Goal: Transaction & Acquisition: Purchase product/service

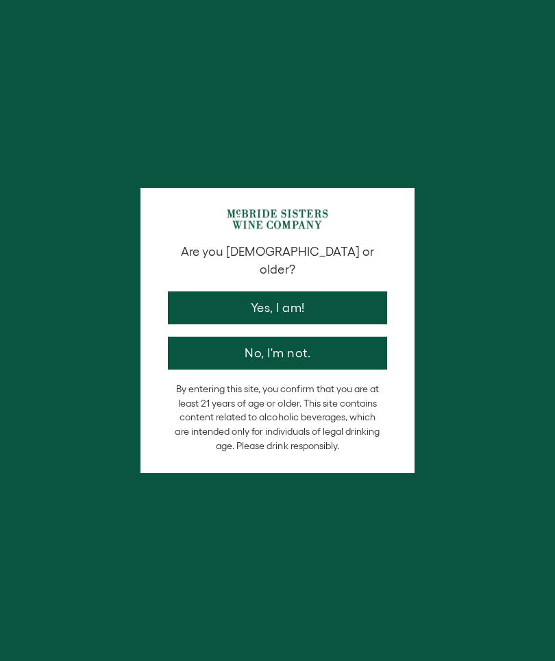
click at [343, 304] on button "Yes, I am!" at bounding box center [277, 307] width 219 height 33
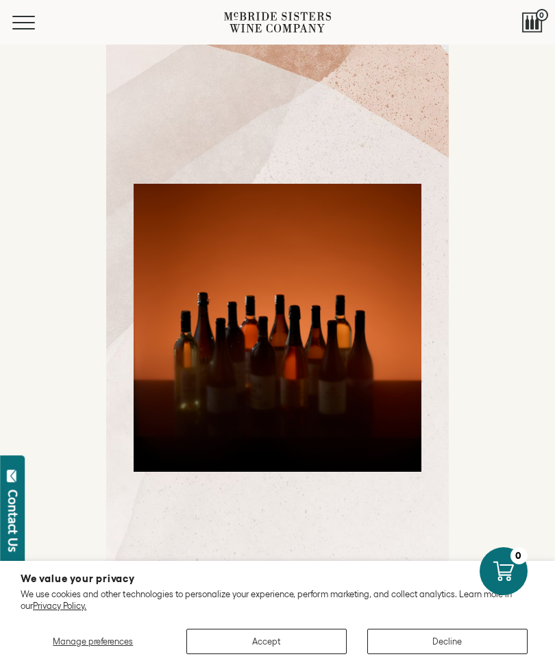
click at [112, 637] on span "Manage preferences" at bounding box center [93, 641] width 80 height 10
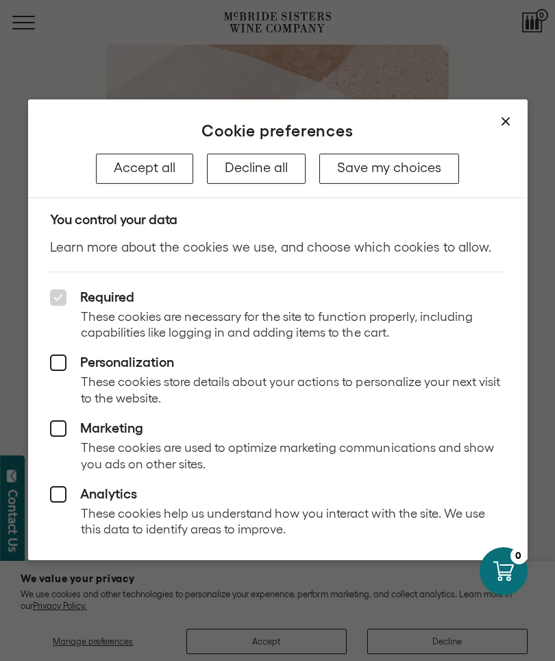
click at [396, 174] on button "Save my choices" at bounding box center [390, 169] width 140 height 30
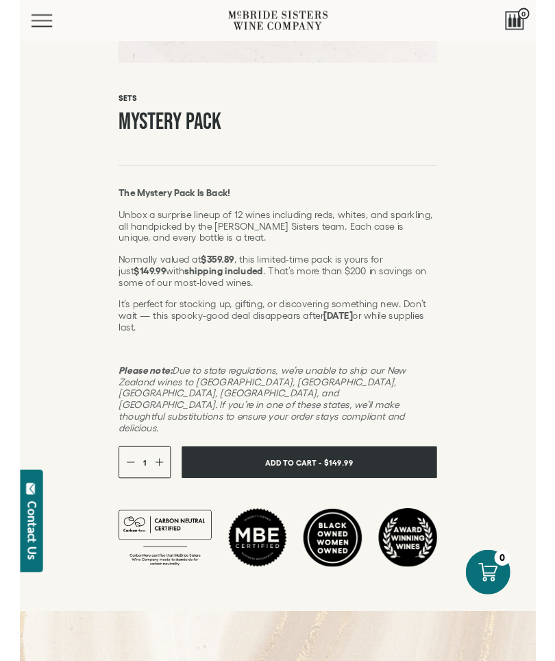
scroll to position [593, 0]
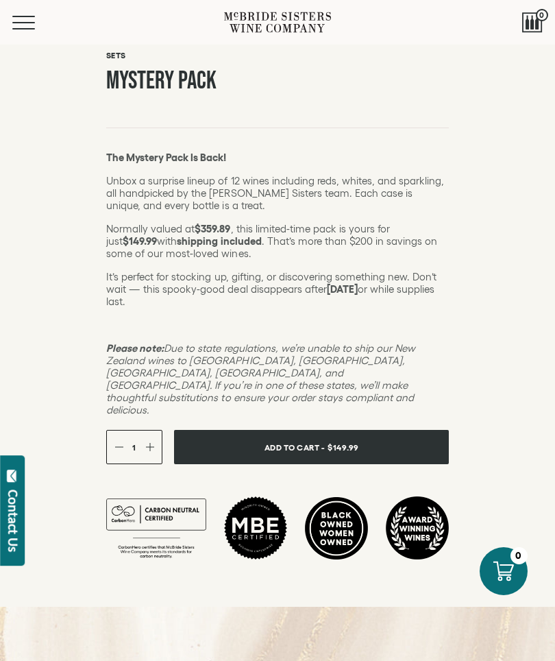
click at [393, 430] on button "Add To Cart - $149.99" at bounding box center [311, 447] width 275 height 34
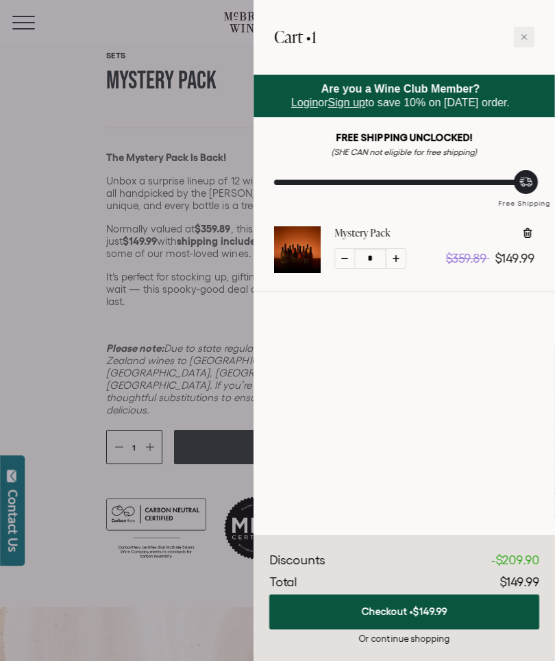
click at [355, 107] on link "Sign up" at bounding box center [346, 103] width 37 height 12
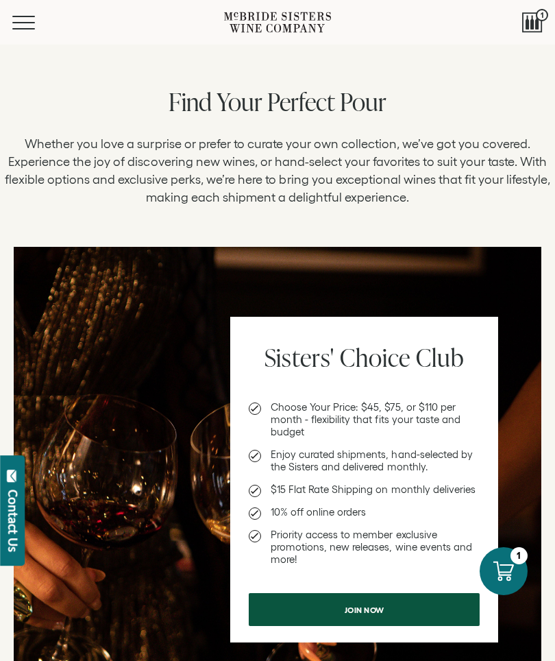
click at [505, 567] on icon at bounding box center [504, 571] width 21 height 21
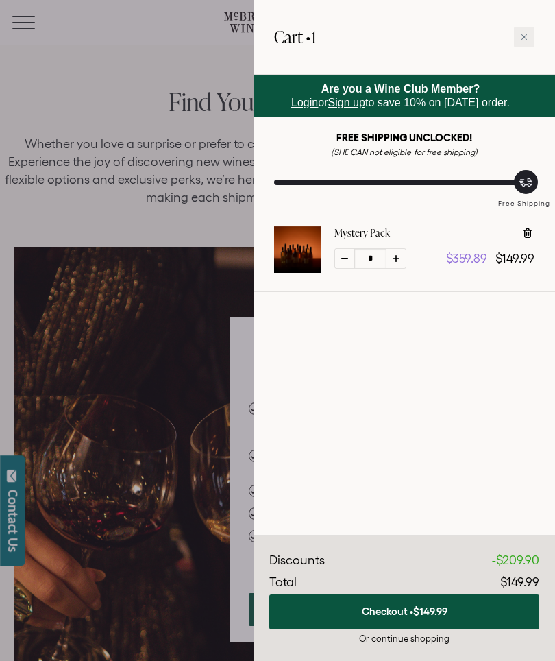
click at [438, 608] on span "$149.99" at bounding box center [430, 611] width 34 height 12
